Goal: Navigation & Orientation: Find specific page/section

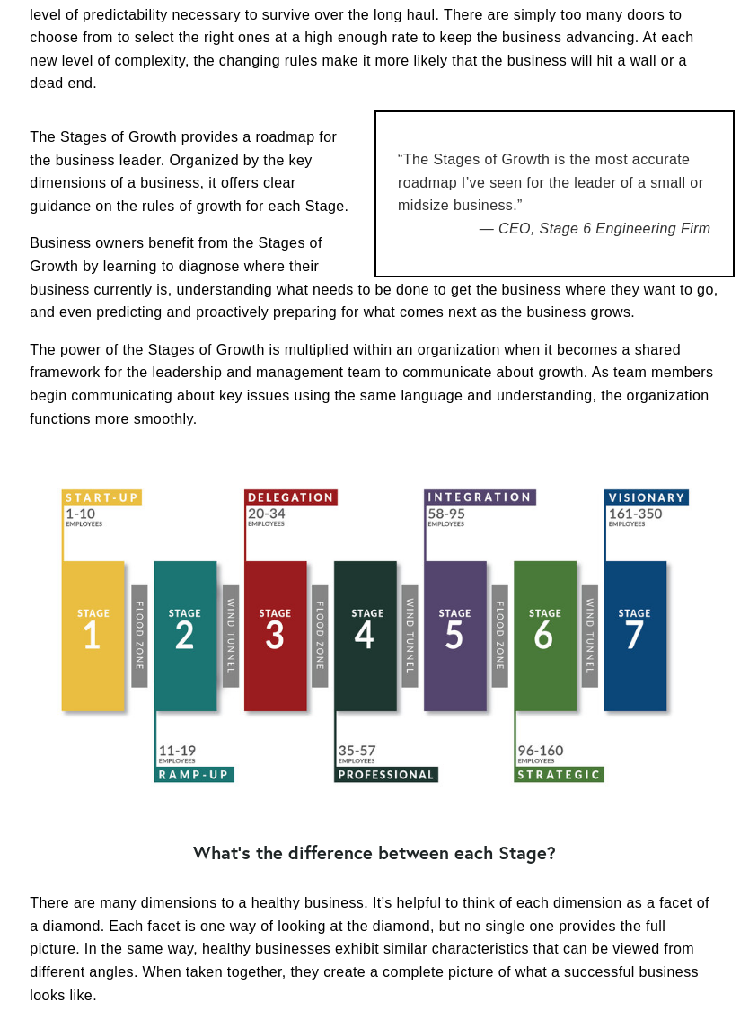
scroll to position [900, 0]
click at [277, 560] on div at bounding box center [374, 636] width 689 height 350
click at [528, 704] on div at bounding box center [374, 636] width 689 height 350
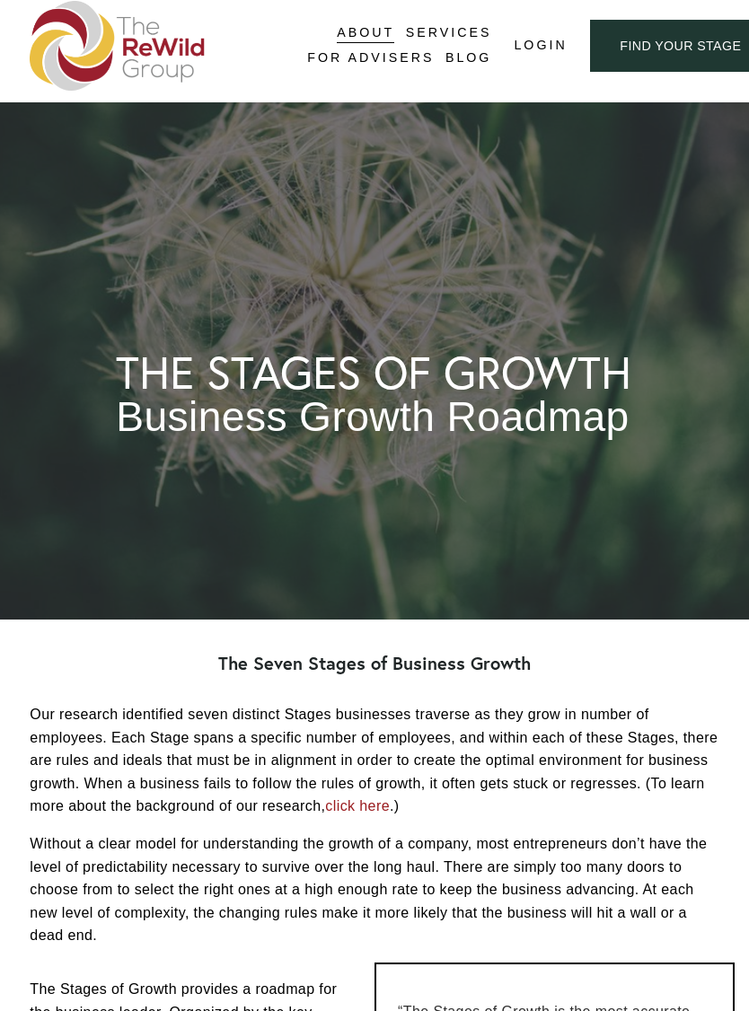
scroll to position [0, 0]
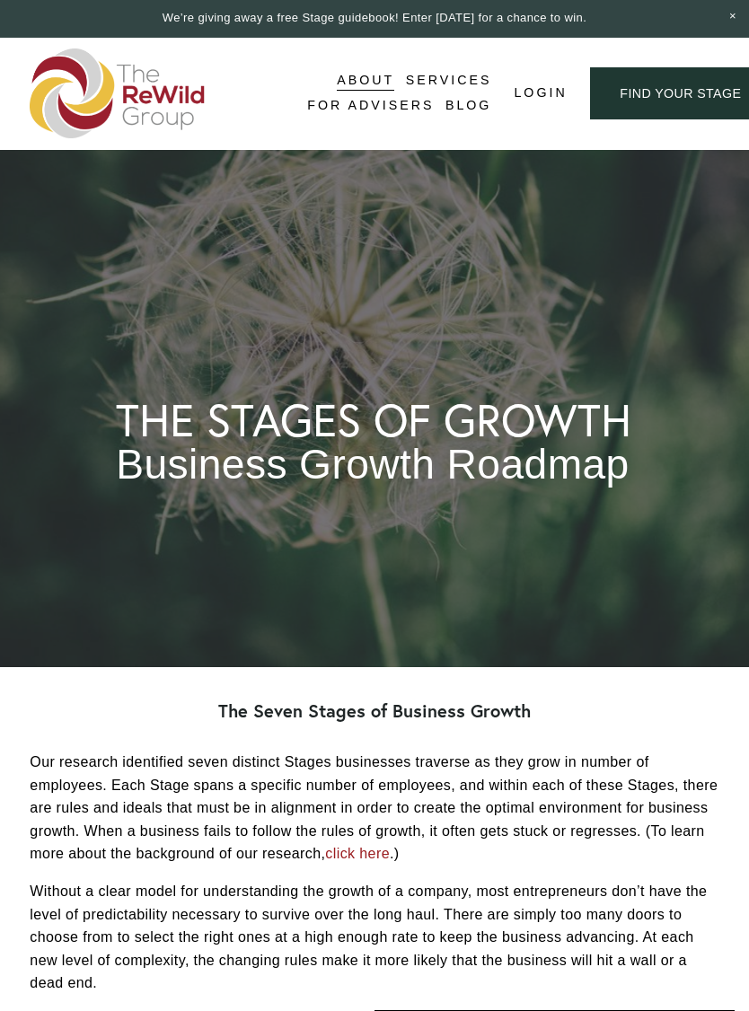
click at [0, 0] on button "Open Menu Close Menu" at bounding box center [0, 0] width 0 height 0
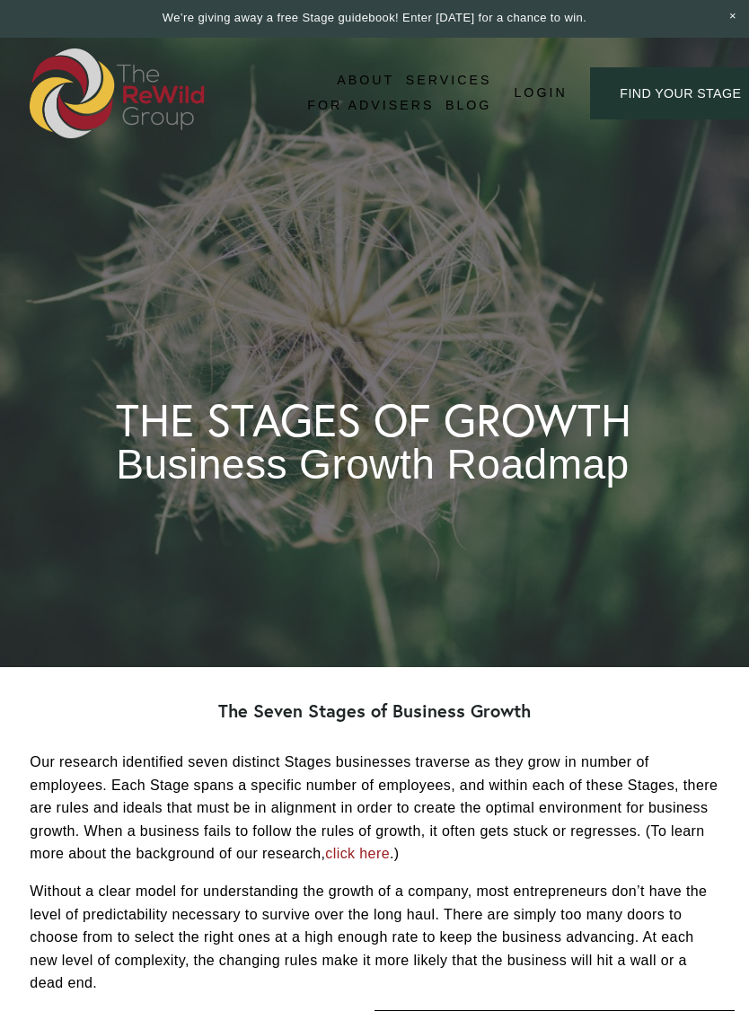
click at [457, 414] on link "Folder: Services" at bounding box center [374, 413] width 300 height 45
click at [497, 577] on link "Self-Guided" at bounding box center [373, 572] width 331 height 45
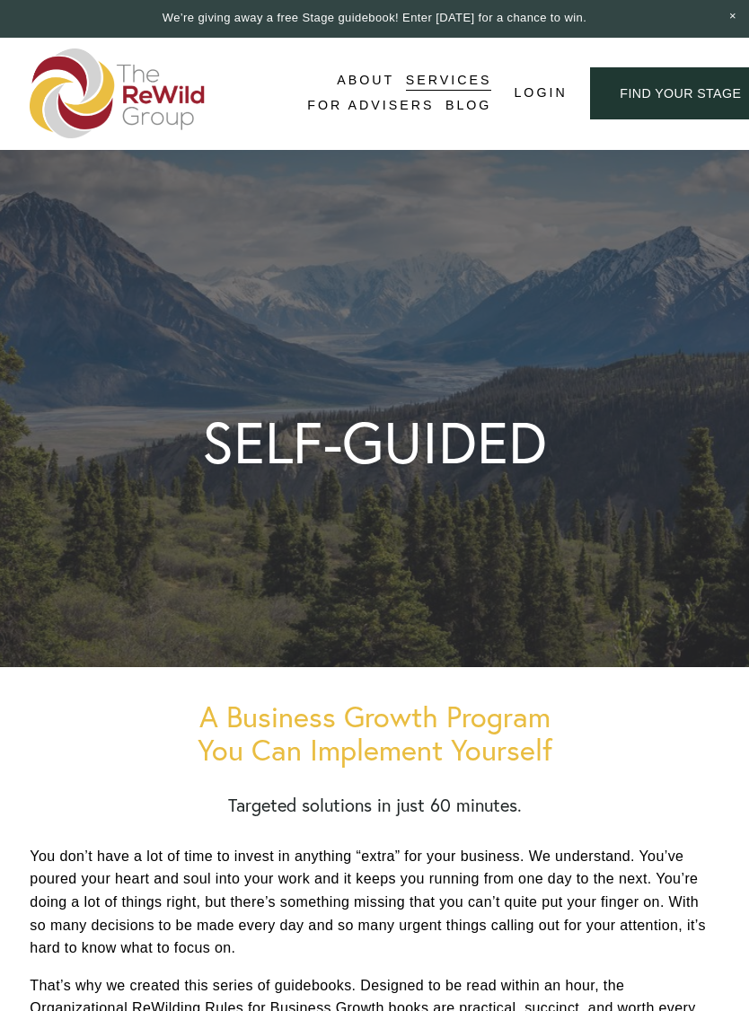
click at [0, 0] on div at bounding box center [0, 0] width 0 height 0
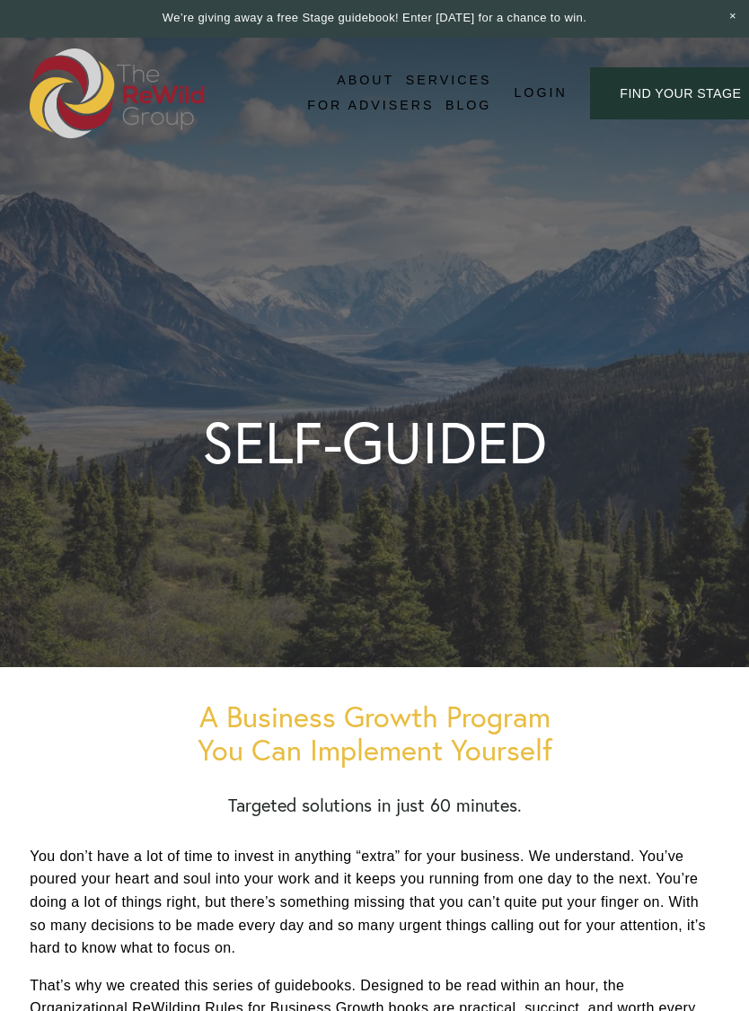
click at [422, 321] on link "Folder: About" at bounding box center [375, 324] width 220 height 45
click at [0, 0] on div at bounding box center [0, 0] width 0 height 0
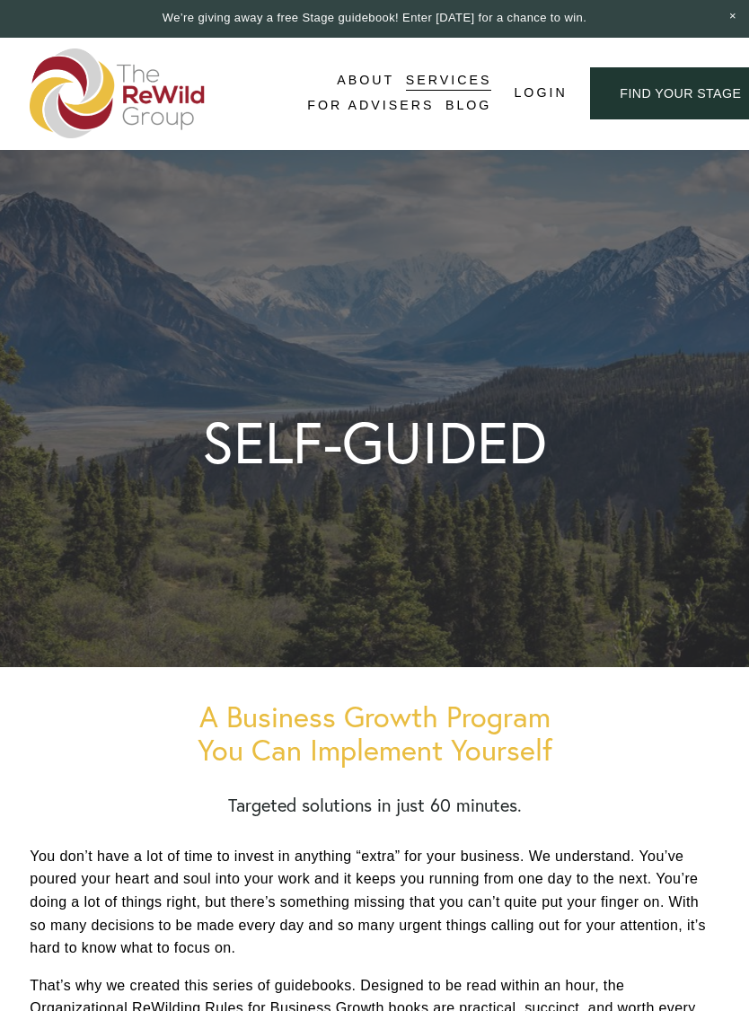
click at [0, 0] on div at bounding box center [0, 0] width 0 height 0
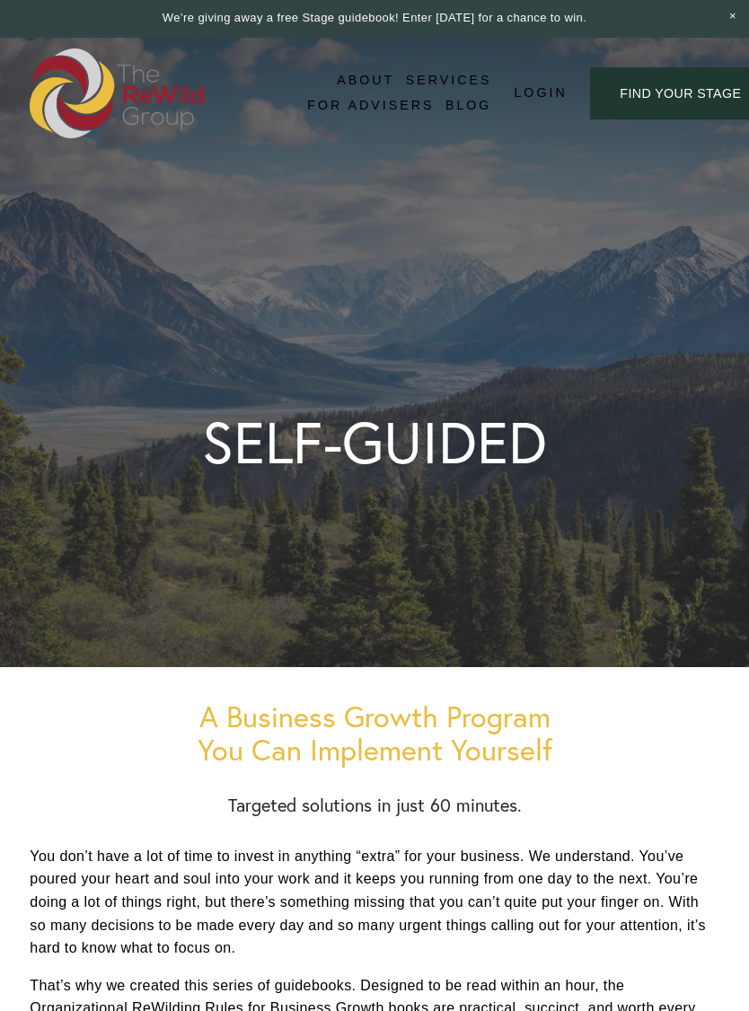
click at [0, 0] on div at bounding box center [0, 0] width 0 height 0
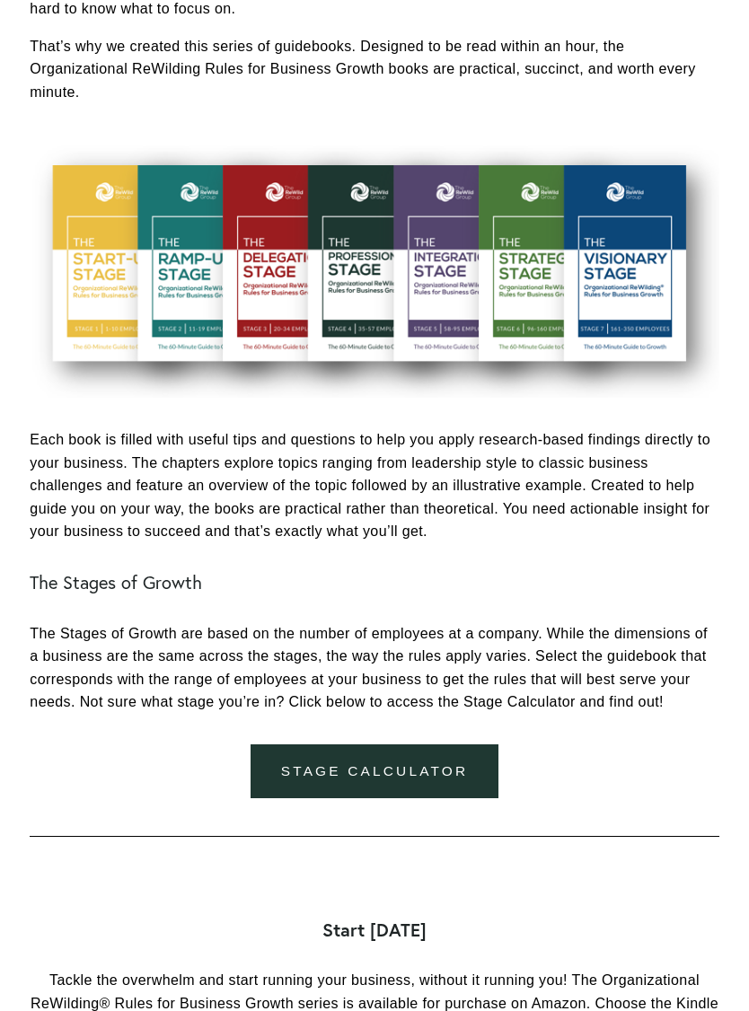
scroll to position [941, 0]
